Goal: Transaction & Acquisition: Purchase product/service

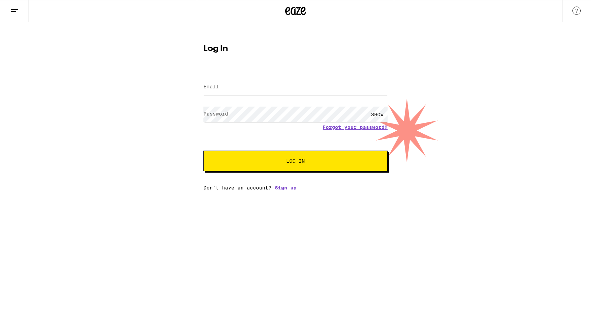
type input "[EMAIL_ADDRESS][DOMAIN_NAME]"
click at [290, 157] on button "Log In" at bounding box center [295, 160] width 184 height 21
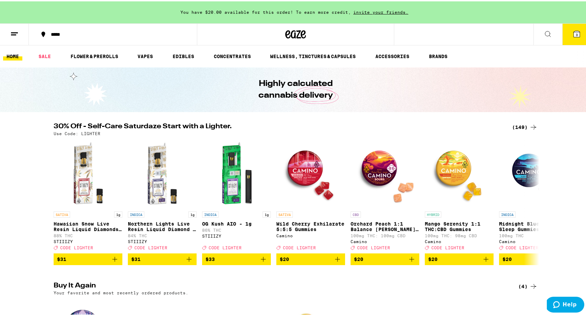
click at [530, 289] on icon at bounding box center [533, 285] width 8 height 8
click at [523, 171] on img "Open page for Midnight Blueberry 5:1 Sleep Gummies from Camino" at bounding box center [533, 172] width 69 height 69
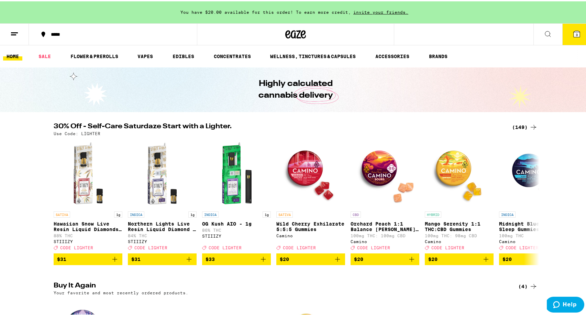
click at [531, 289] on icon at bounding box center [533, 285] width 8 height 8
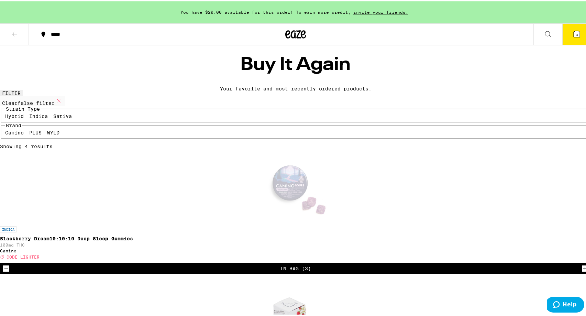
click at [280, 264] on div "In Bag (3)" at bounding box center [295, 266] width 31 height 5
click at [184, 234] on p "Blackberry Dream10:10:10 Deep Sleep Gummies" at bounding box center [295, 236] width 591 height 5
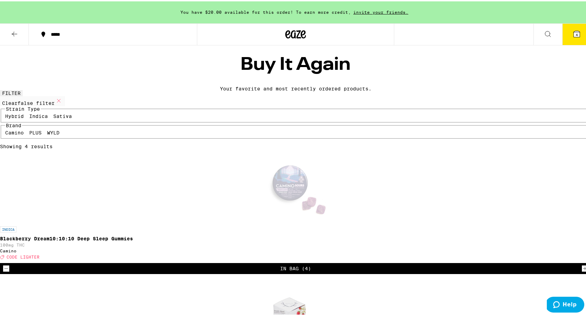
click at [573, 32] on icon at bounding box center [576, 33] width 6 height 6
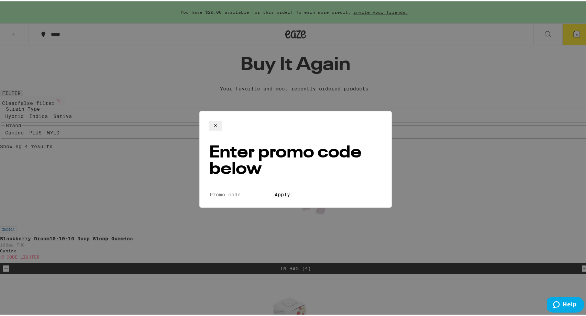
click at [219, 124] on icon at bounding box center [215, 124] width 8 height 8
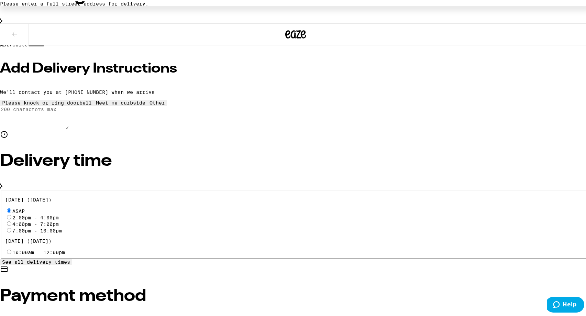
scroll to position [137, 0]
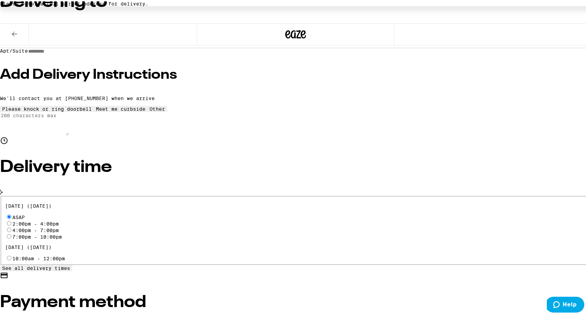
scroll to position [125, 0]
